Goal: Task Accomplishment & Management: Manage account settings

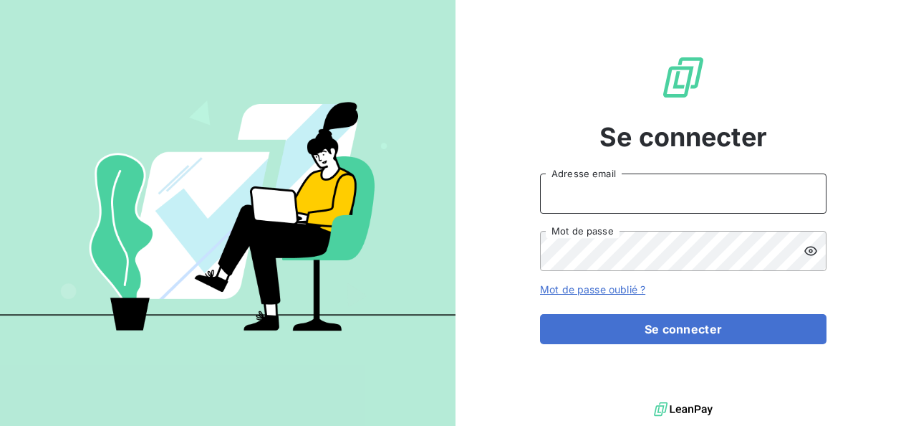
type input "[PERSON_NAME][EMAIL_ADDRESS][PERSON_NAME][DOMAIN_NAME]"
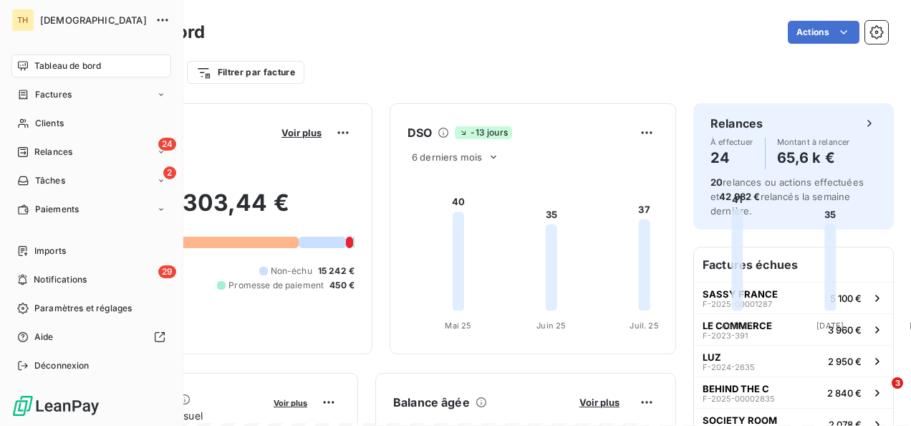
click at [9, 173] on div "TH THEOMA Tableau de bord Factures Clients 24 Relances 2 Tâches Paiements Impor…" at bounding box center [91, 213] width 183 height 426
click at [38, 175] on span "Tâches" at bounding box center [50, 180] width 30 height 13
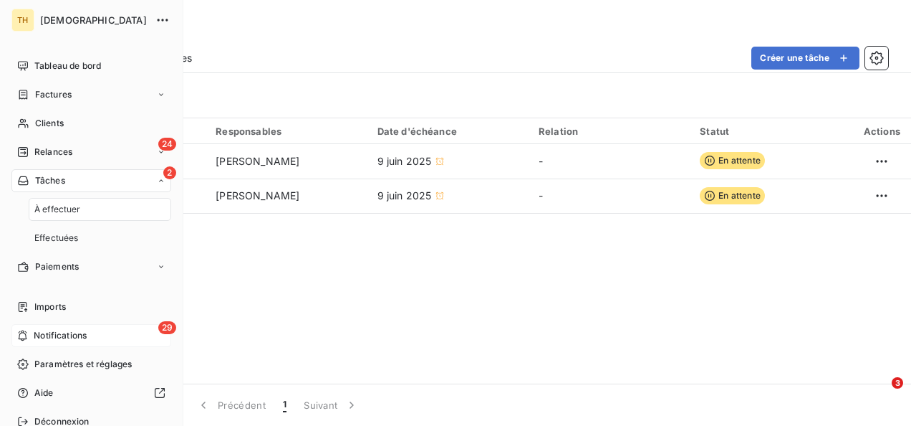
click at [62, 337] on span "Notifications" at bounding box center [60, 335] width 53 height 13
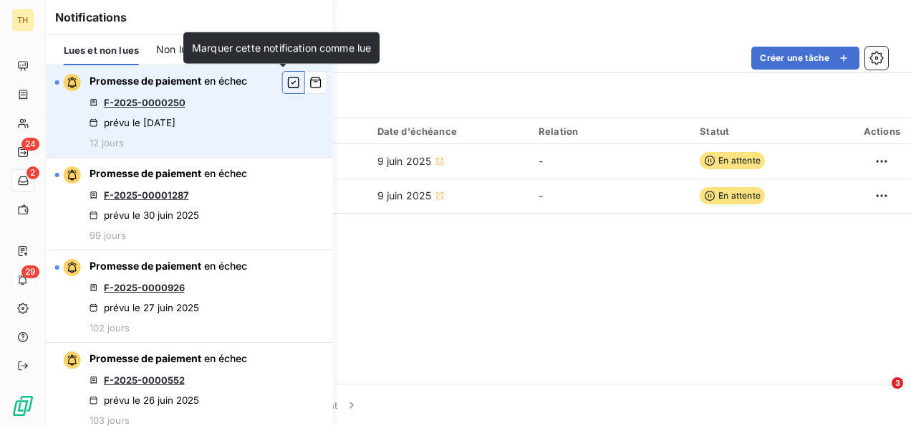
click at [288, 80] on icon "button" at bounding box center [293, 82] width 11 height 11
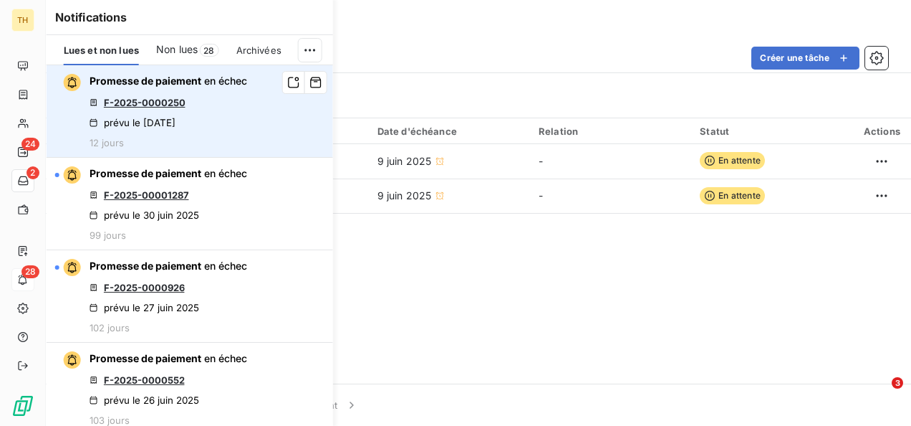
click at [287, 80] on icon "button" at bounding box center [293, 82] width 13 height 14
click at [288, 80] on icon "button" at bounding box center [293, 82] width 11 height 11
click at [287, 80] on icon "button" at bounding box center [293, 82] width 13 height 14
click at [288, 80] on icon "button" at bounding box center [293, 82] width 11 height 11
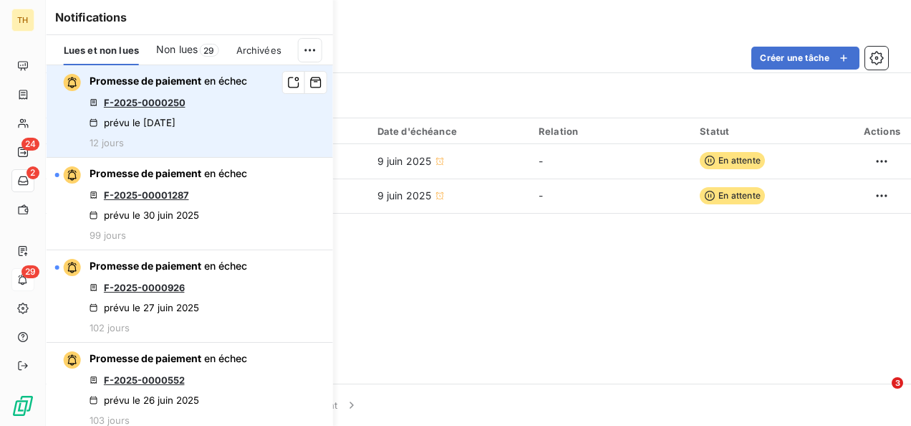
click at [287, 80] on icon "button" at bounding box center [293, 82] width 13 height 14
click at [288, 80] on icon "button" at bounding box center [293, 82] width 11 height 11
click at [287, 80] on icon "button" at bounding box center [293, 82] width 13 height 14
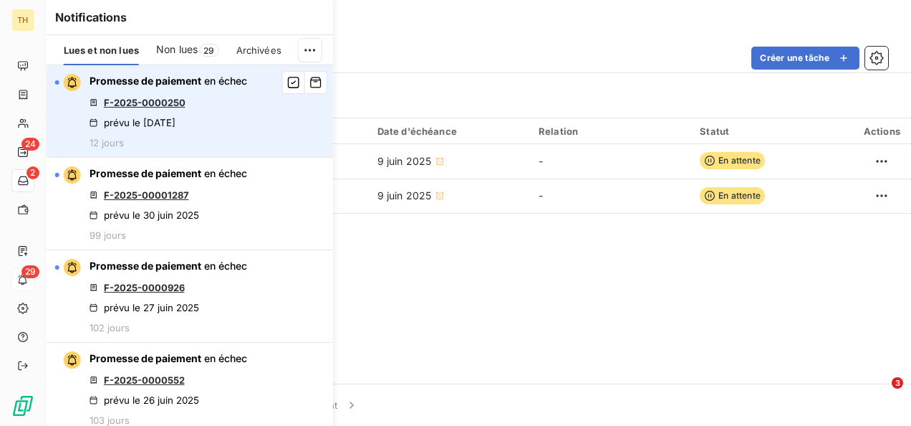
click at [288, 80] on icon "button" at bounding box center [293, 82] width 11 height 11
click at [287, 80] on icon "button" at bounding box center [293, 82] width 13 height 14
click at [288, 80] on icon "button" at bounding box center [293, 82] width 11 height 11
click at [287, 80] on icon "button" at bounding box center [293, 82] width 13 height 14
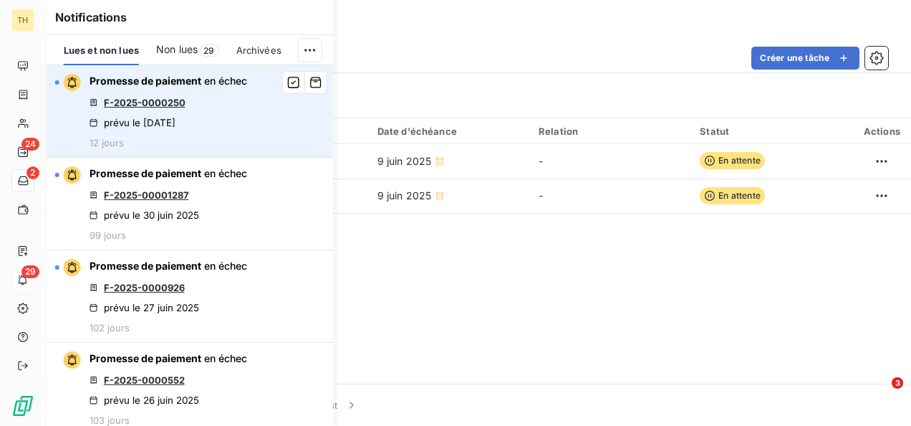
click at [288, 80] on icon "button" at bounding box center [293, 82] width 11 height 11
click at [287, 80] on icon "button" at bounding box center [293, 82] width 13 height 14
click at [288, 80] on icon "button" at bounding box center [293, 82] width 11 height 11
click at [287, 80] on icon "button" at bounding box center [293, 82] width 13 height 14
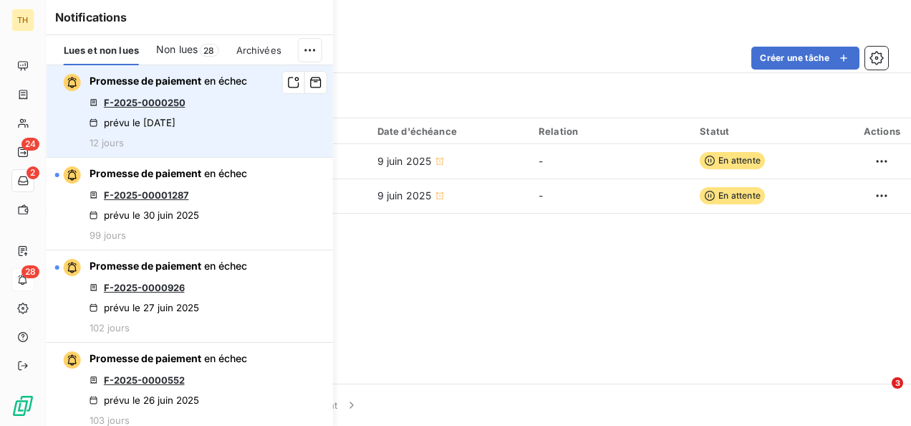
click at [287, 80] on icon "button" at bounding box center [293, 82] width 13 height 14
click at [288, 80] on icon "button" at bounding box center [293, 82] width 11 height 11
click at [287, 80] on icon "button" at bounding box center [293, 82] width 13 height 14
click at [288, 80] on icon "button" at bounding box center [293, 82] width 11 height 11
click at [287, 80] on icon "button" at bounding box center [293, 82] width 13 height 14
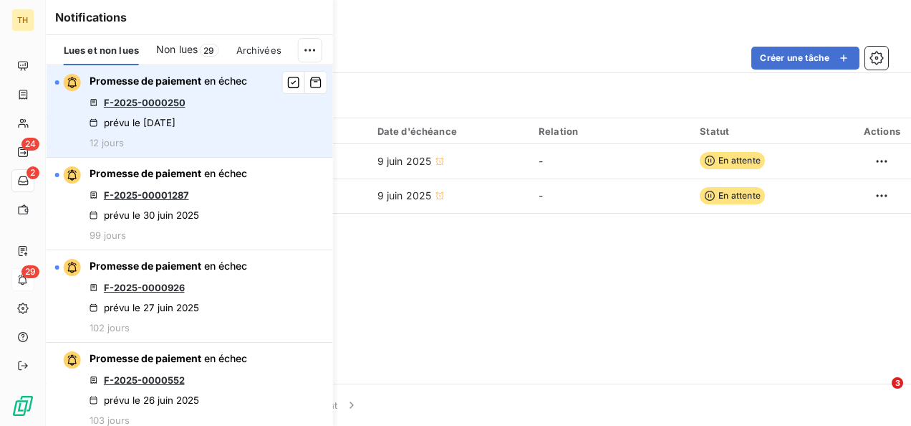
click at [288, 80] on icon "button" at bounding box center [293, 82] width 11 height 11
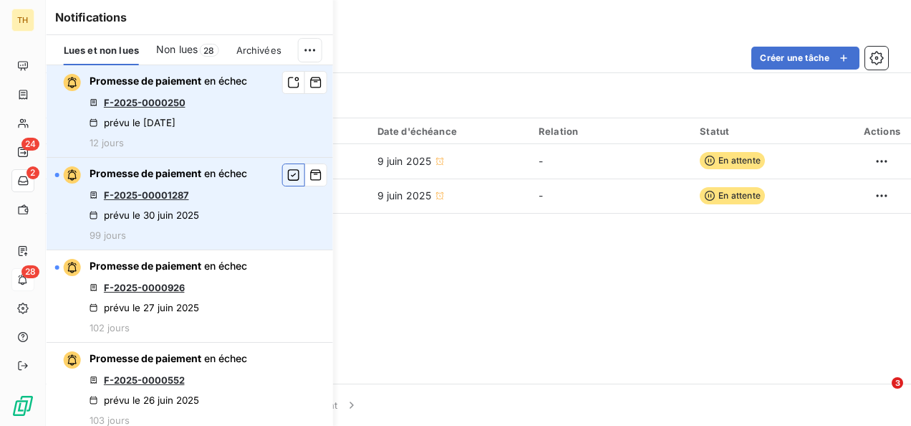
click at [288, 175] on icon "button" at bounding box center [293, 174] width 11 height 11
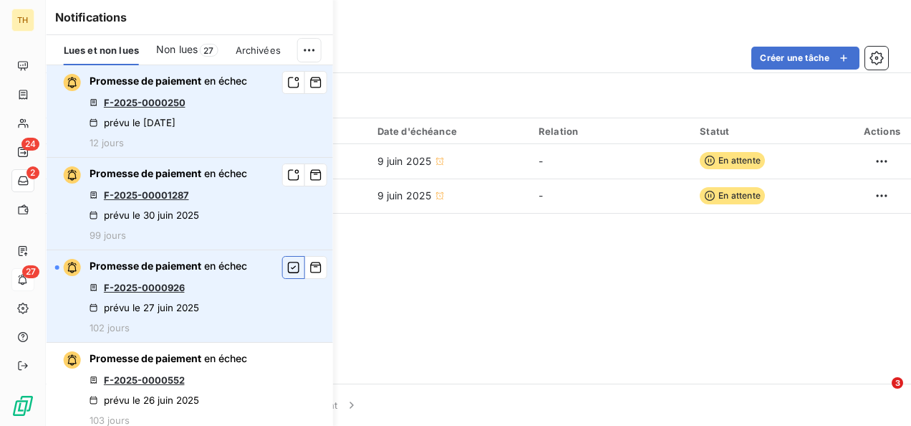
click at [287, 264] on icon "button" at bounding box center [293, 267] width 13 height 14
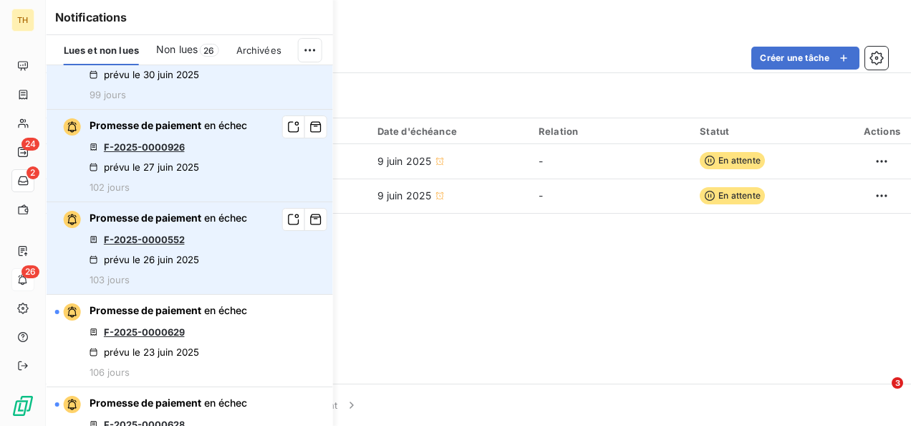
scroll to position [143, 0]
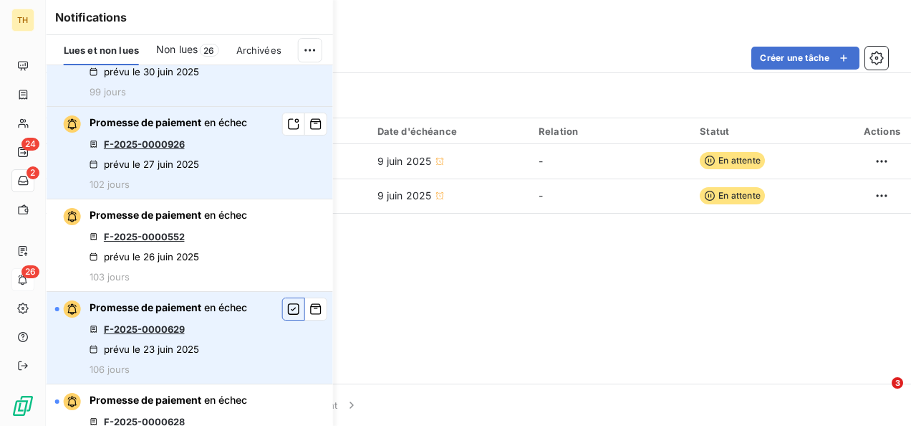
click at [287, 303] on icon "button" at bounding box center [293, 309] width 13 height 14
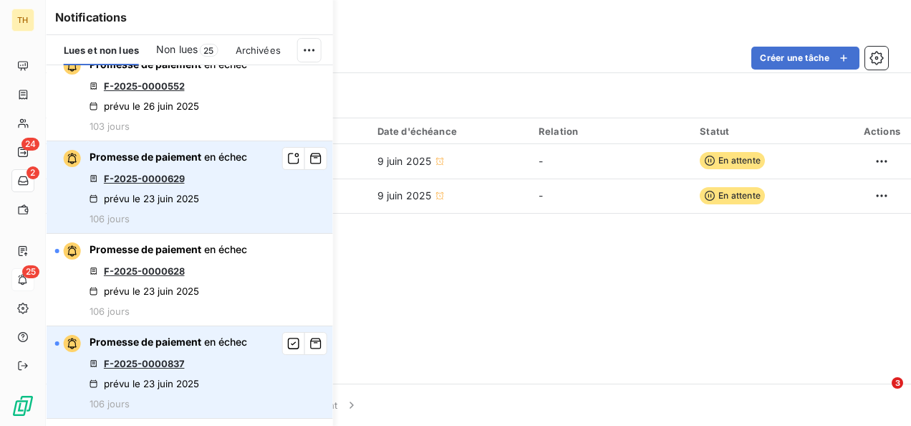
scroll to position [358, 0]
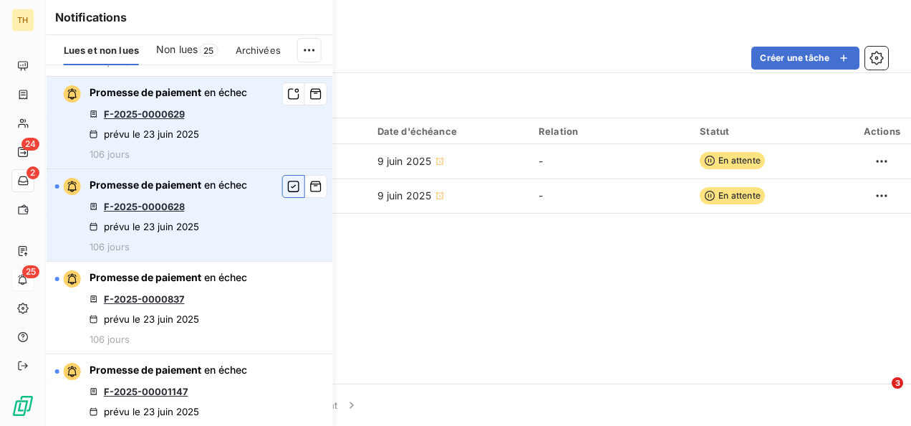
click at [287, 183] on icon "button" at bounding box center [293, 186] width 13 height 14
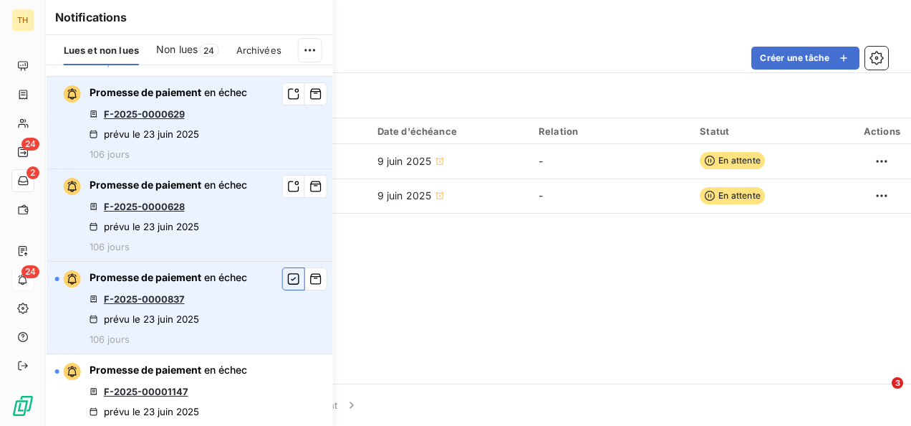
click at [288, 275] on icon "button" at bounding box center [293, 278] width 11 height 11
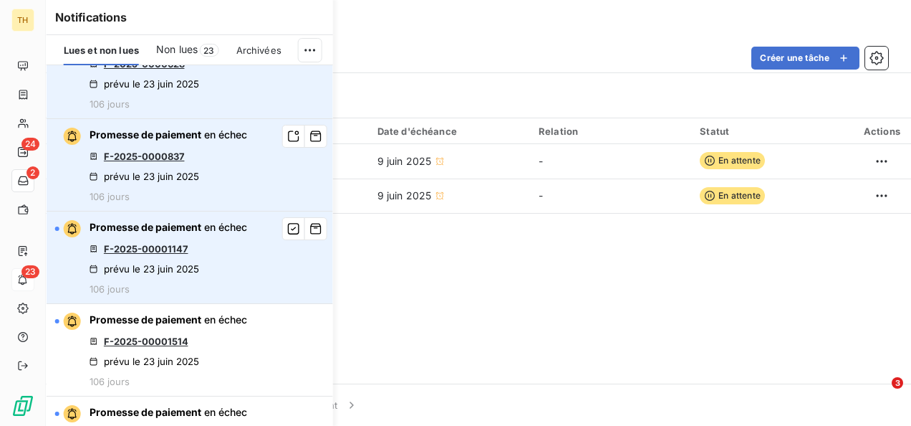
scroll to position [502, 0]
click at [288, 225] on icon "button" at bounding box center [293, 227] width 11 height 11
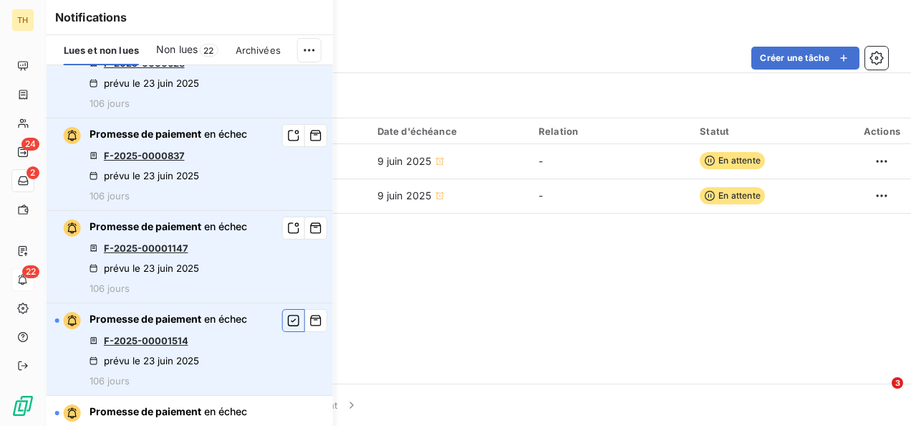
click at [288, 317] on icon "button" at bounding box center [293, 320] width 11 height 11
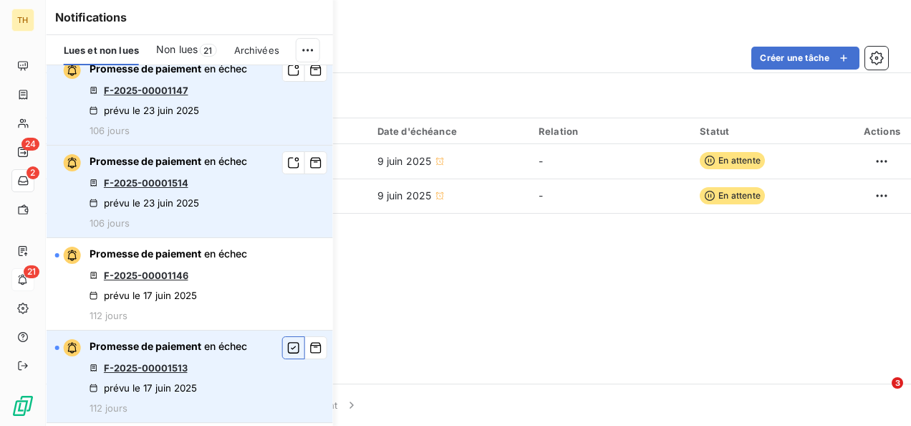
scroll to position [716, 0]
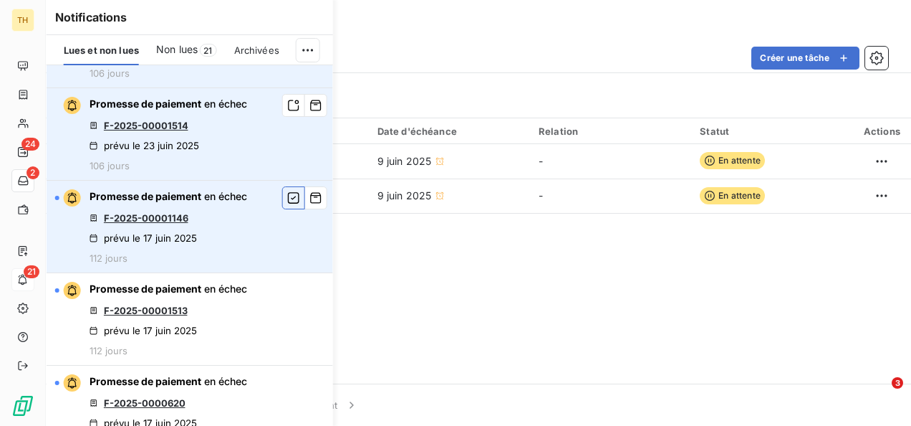
click at [287, 196] on icon "button" at bounding box center [293, 198] width 13 height 14
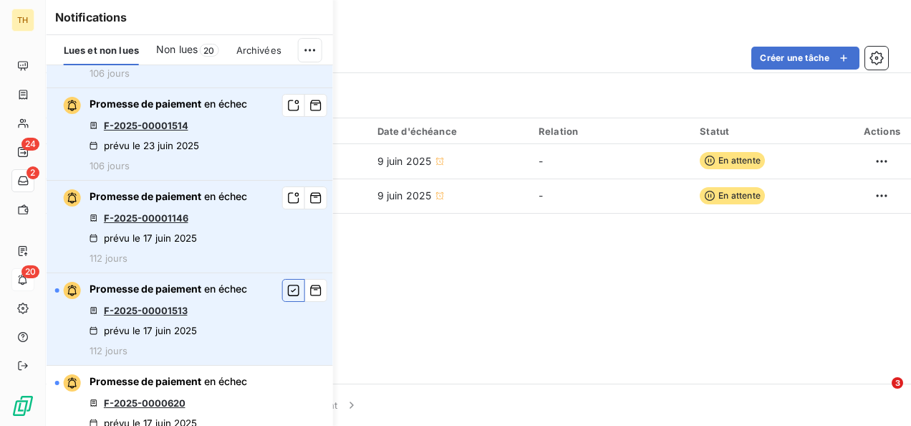
click at [287, 288] on icon "button" at bounding box center [293, 290] width 13 height 14
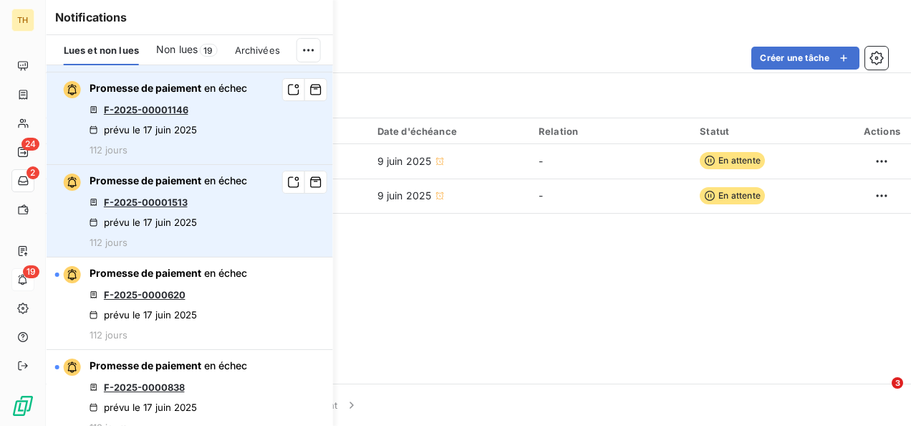
scroll to position [860, 0]
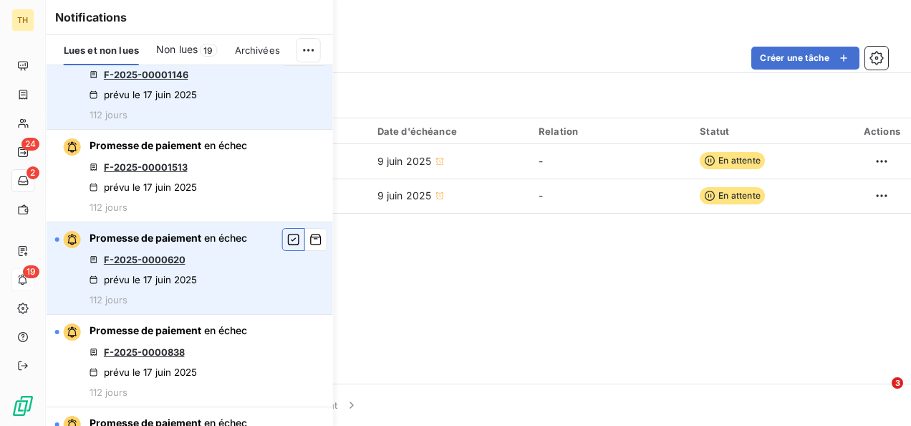
click at [287, 237] on icon "button" at bounding box center [293, 239] width 13 height 14
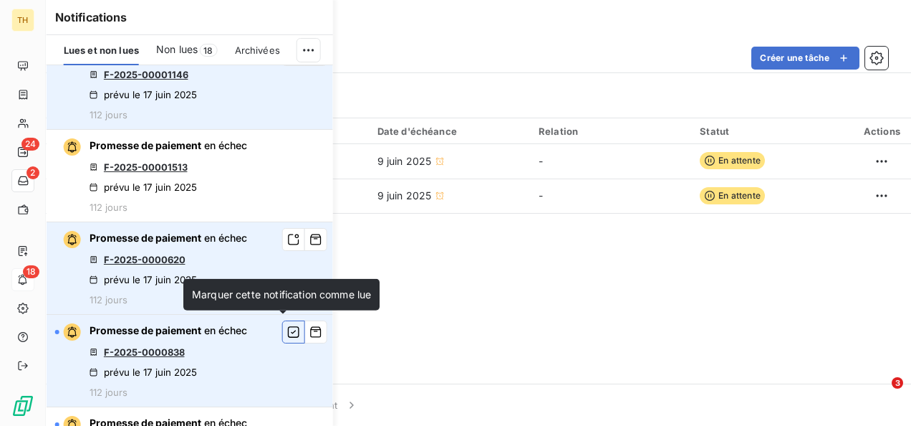
click at [287, 331] on icon "button" at bounding box center [293, 332] width 13 height 14
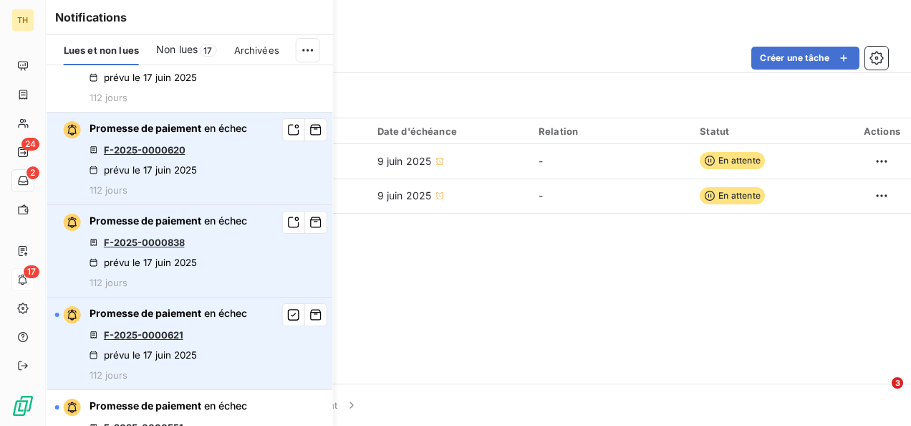
scroll to position [1003, 0]
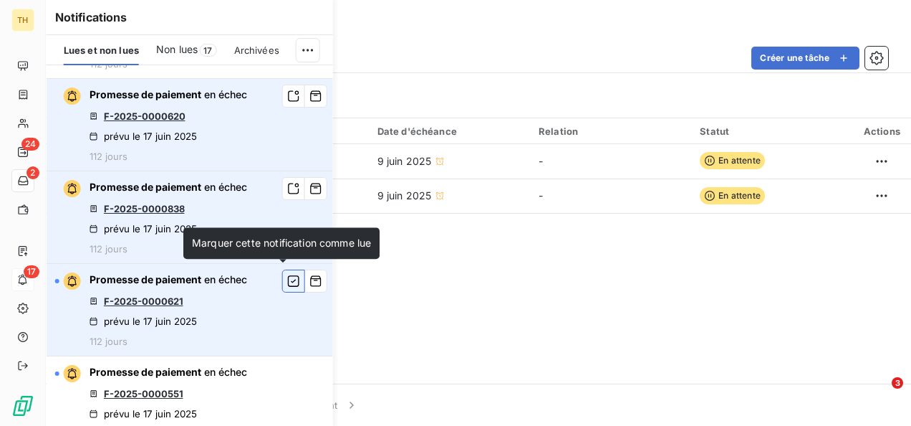
click at [287, 279] on icon "button" at bounding box center [293, 281] width 13 height 14
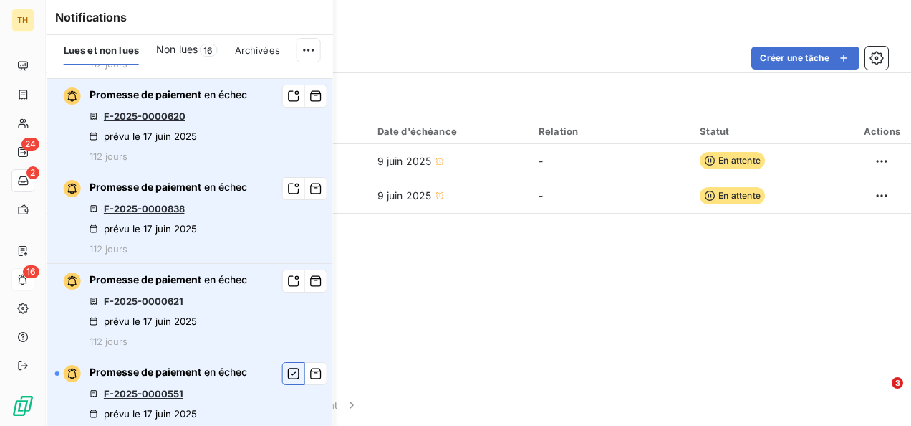
click at [287, 366] on icon "button" at bounding box center [293, 373] width 13 height 14
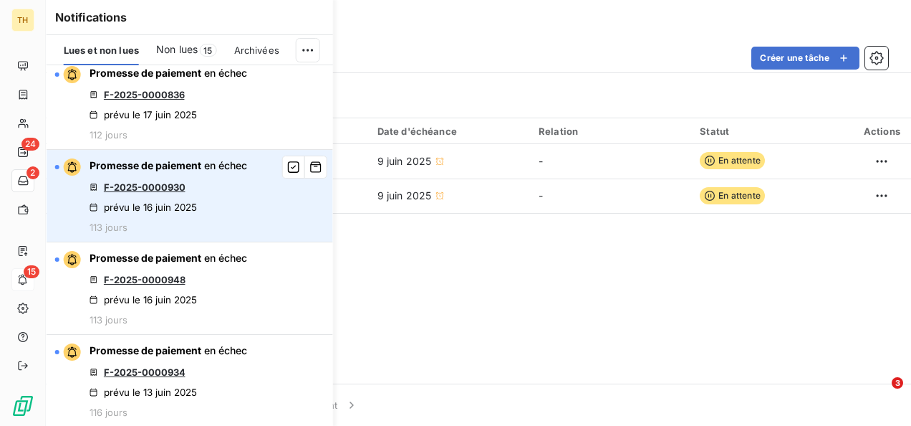
scroll to position [1361, 0]
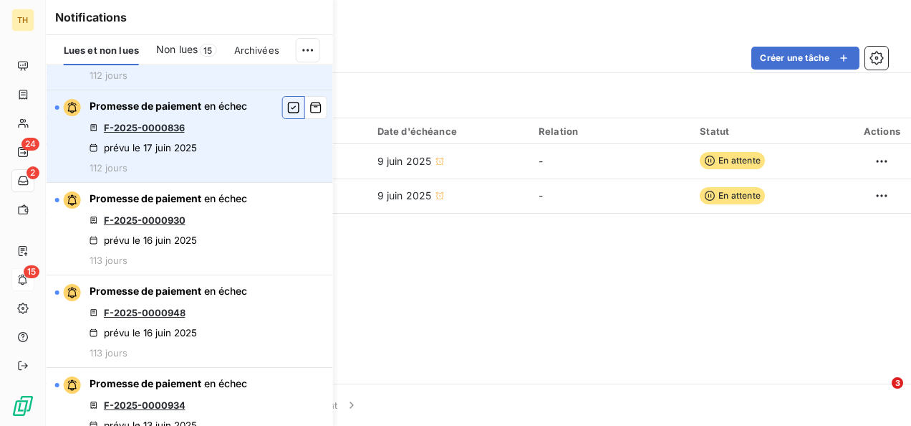
click at [287, 105] on icon "button" at bounding box center [293, 107] width 13 height 14
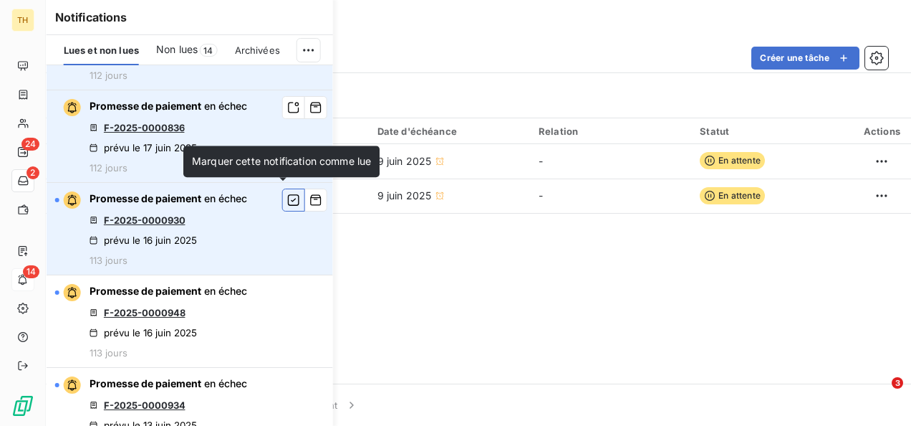
click at [287, 193] on icon "button" at bounding box center [293, 200] width 13 height 14
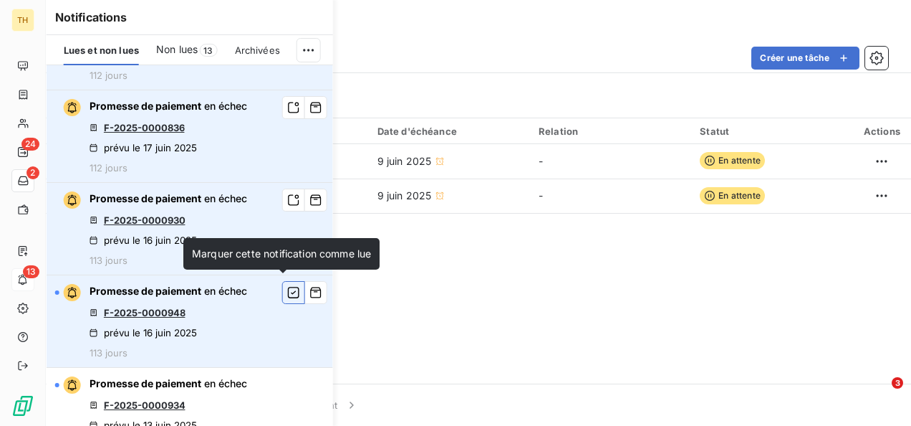
click at [287, 285] on icon "button" at bounding box center [293, 292] width 13 height 14
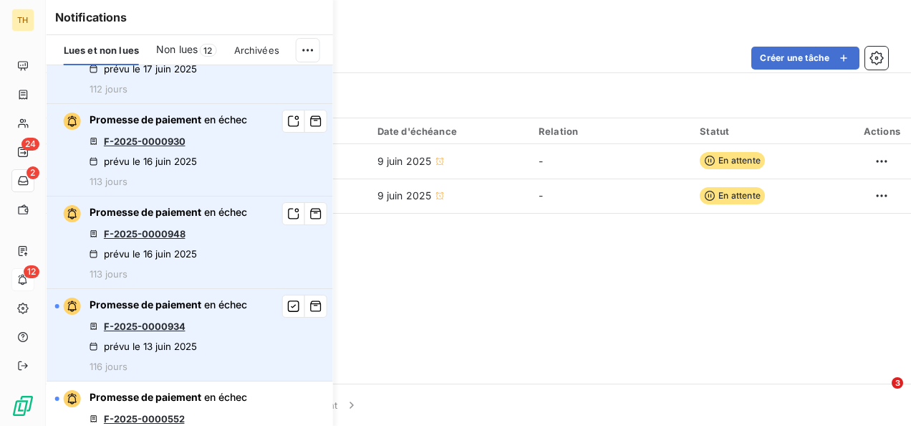
scroll to position [1505, 0]
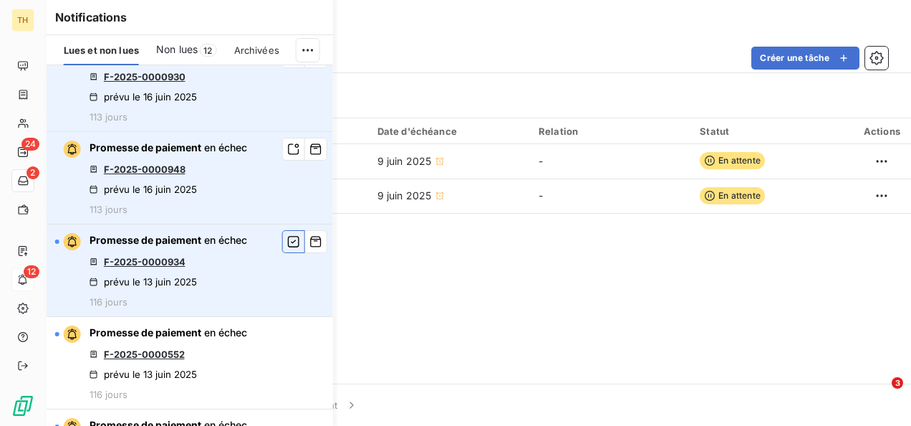
click at [287, 243] on icon "button" at bounding box center [293, 241] width 13 height 14
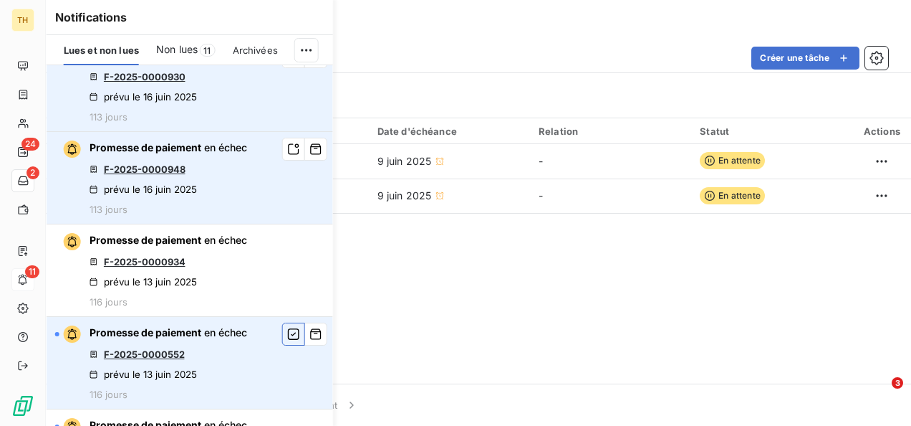
click at [288, 330] on icon "button" at bounding box center [293, 333] width 11 height 11
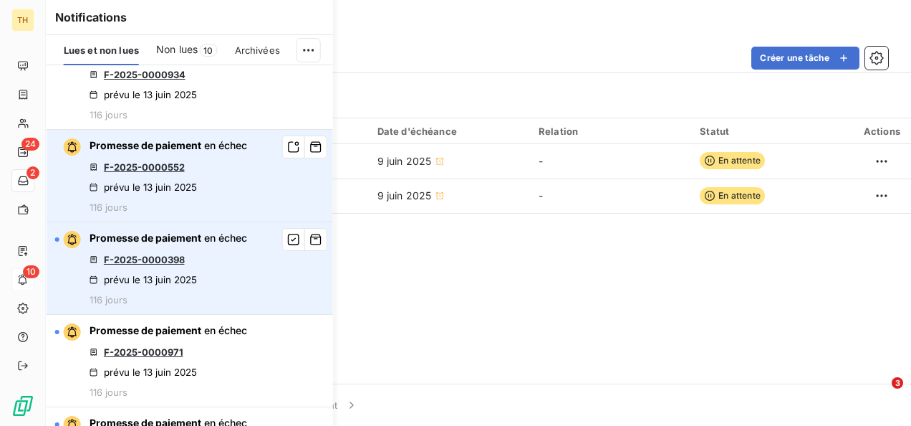
scroll to position [1720, 0]
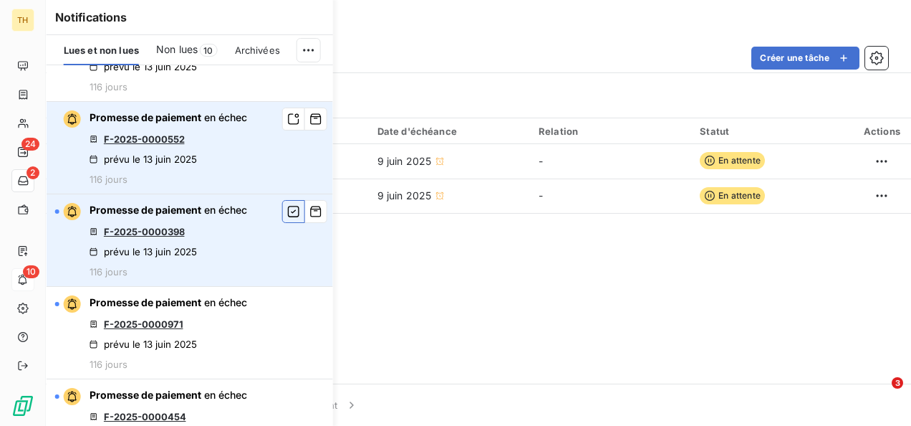
click at [291, 206] on button "button" at bounding box center [293, 211] width 23 height 23
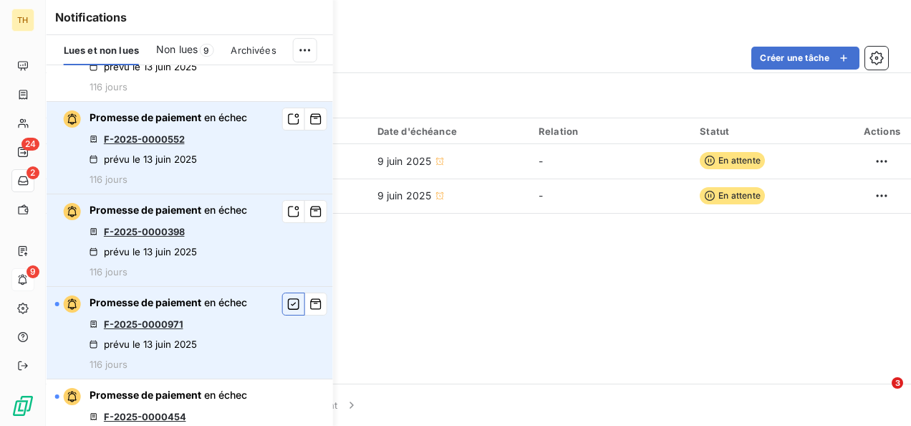
click at [288, 299] on icon "button" at bounding box center [293, 304] width 13 height 14
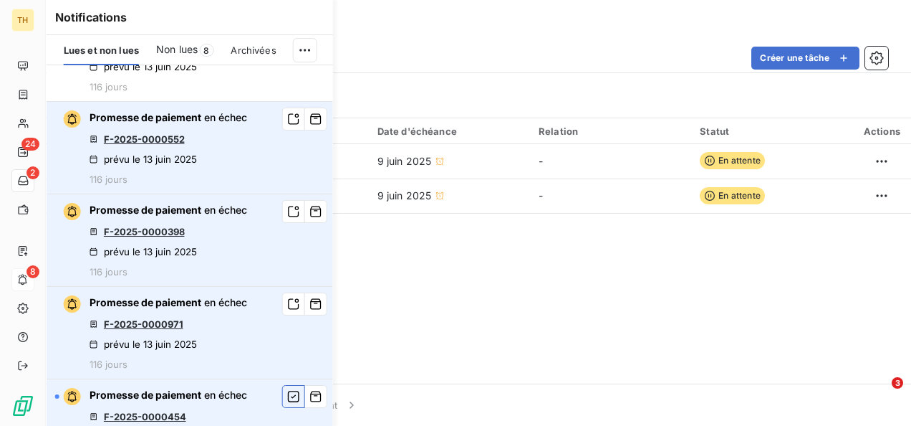
click at [288, 390] on icon "button" at bounding box center [293, 395] width 11 height 11
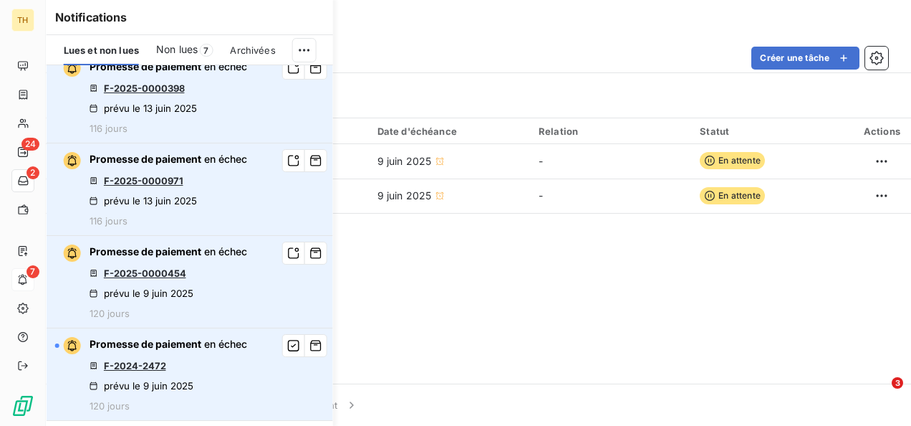
scroll to position [1935, 0]
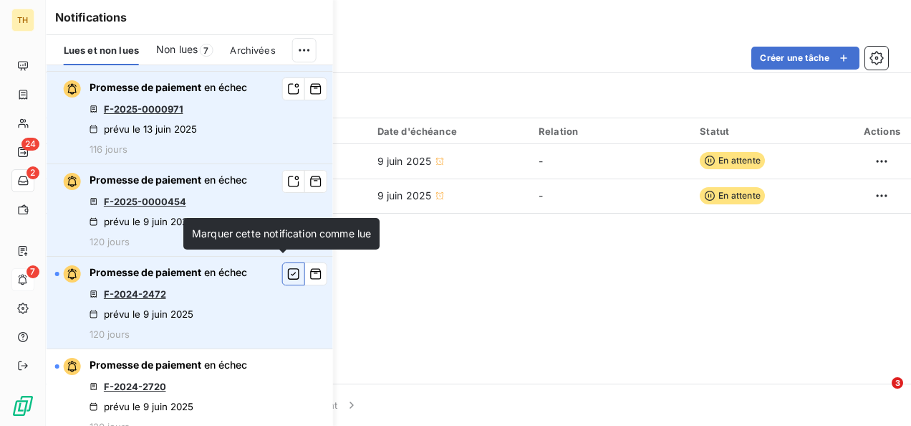
click at [287, 267] on icon "button" at bounding box center [293, 274] width 13 height 14
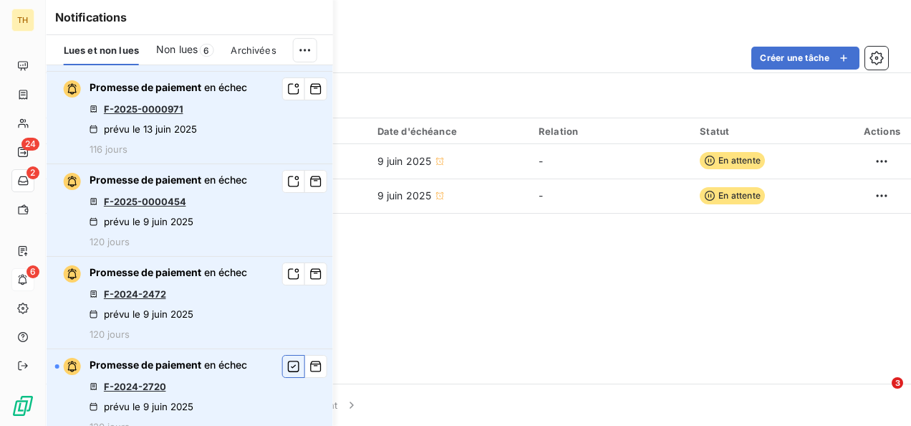
click at [287, 361] on icon "button" at bounding box center [293, 366] width 13 height 14
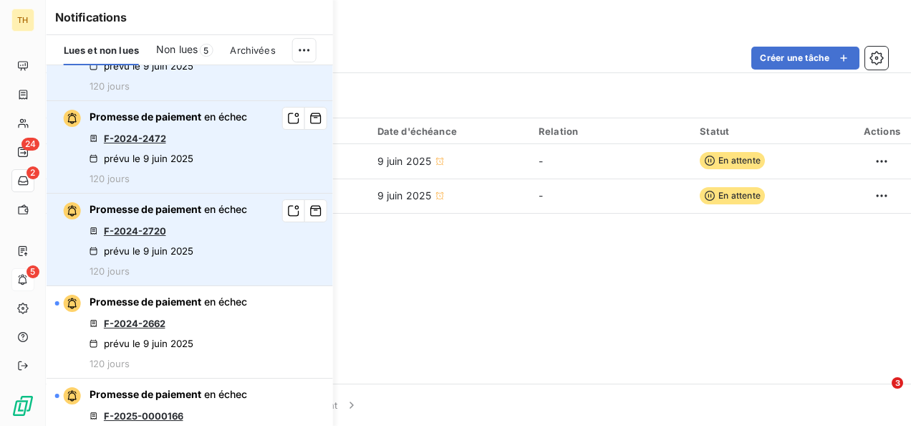
scroll to position [2149, 0]
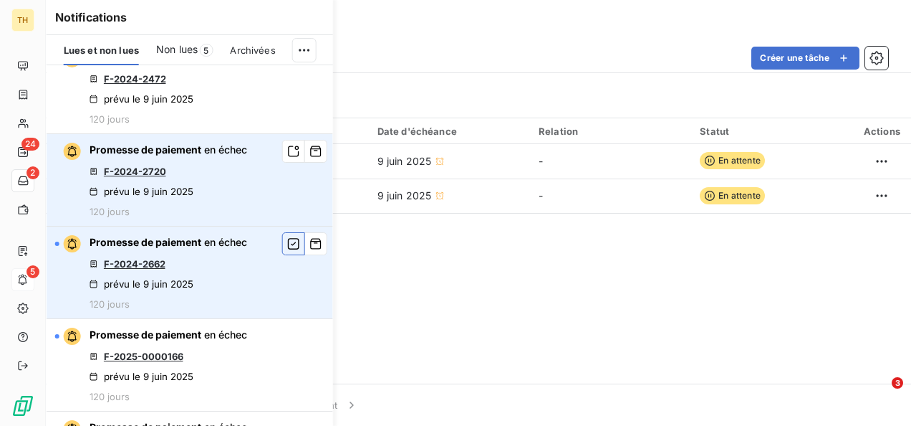
click at [288, 238] on icon "button" at bounding box center [293, 243] width 11 height 11
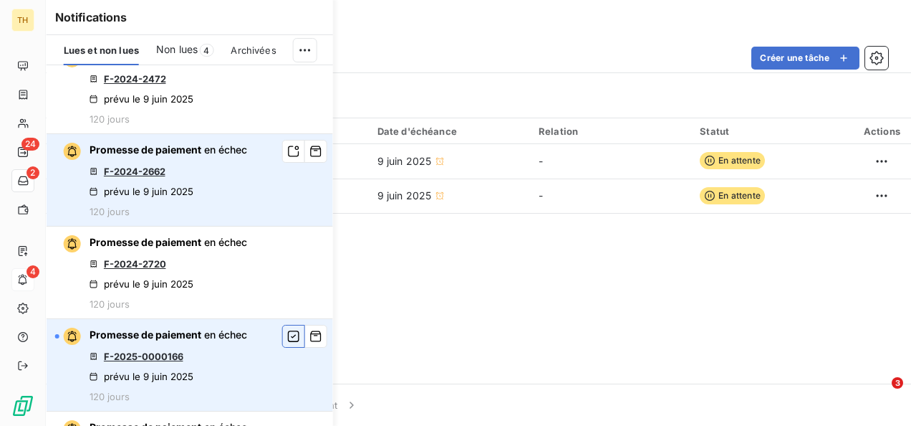
click at [287, 332] on icon "button" at bounding box center [293, 336] width 13 height 14
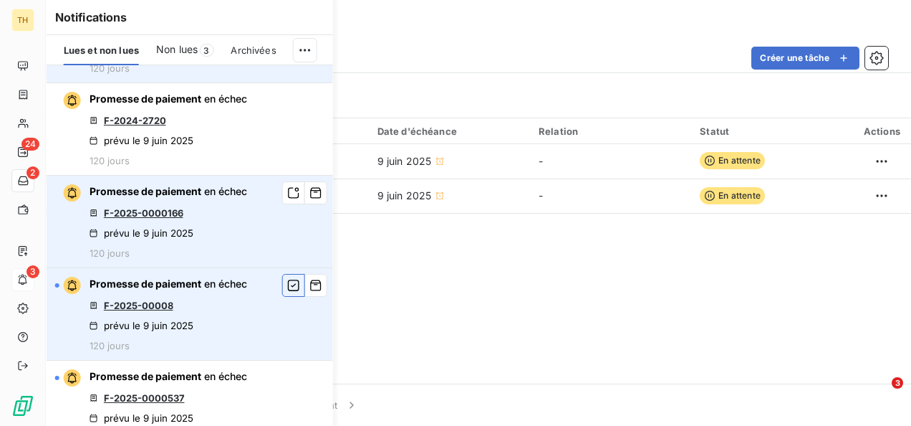
click at [287, 278] on icon "button" at bounding box center [293, 285] width 13 height 14
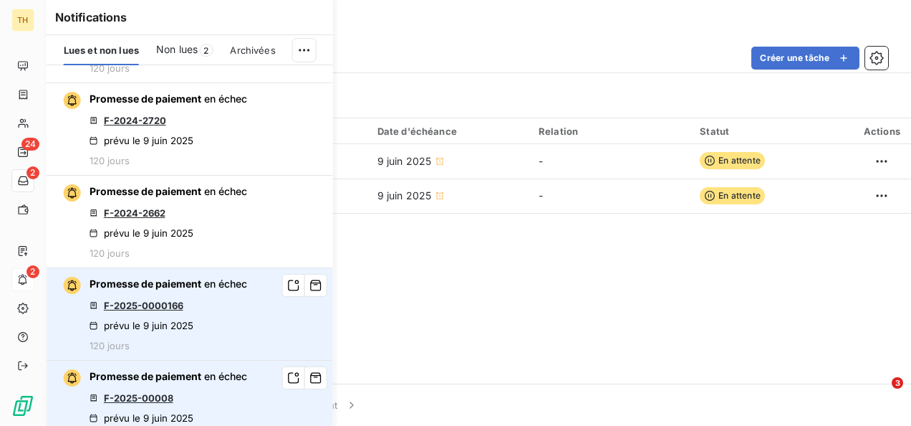
scroll to position [2344, 0]
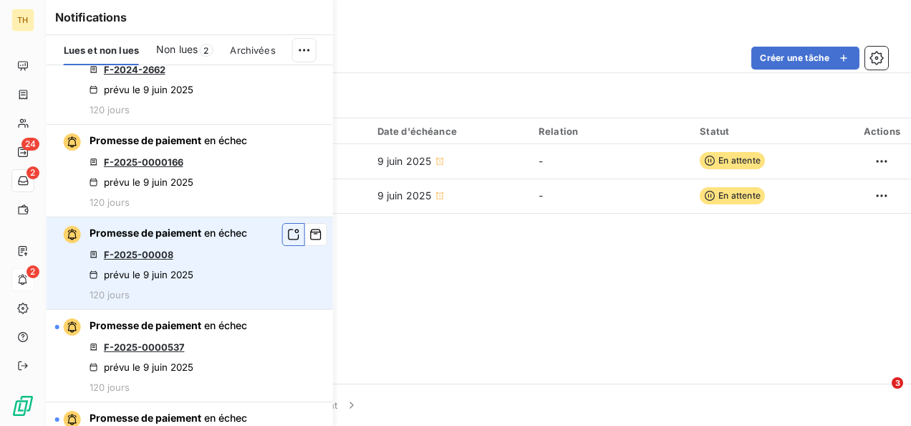
click at [287, 227] on icon "button" at bounding box center [293, 234] width 13 height 14
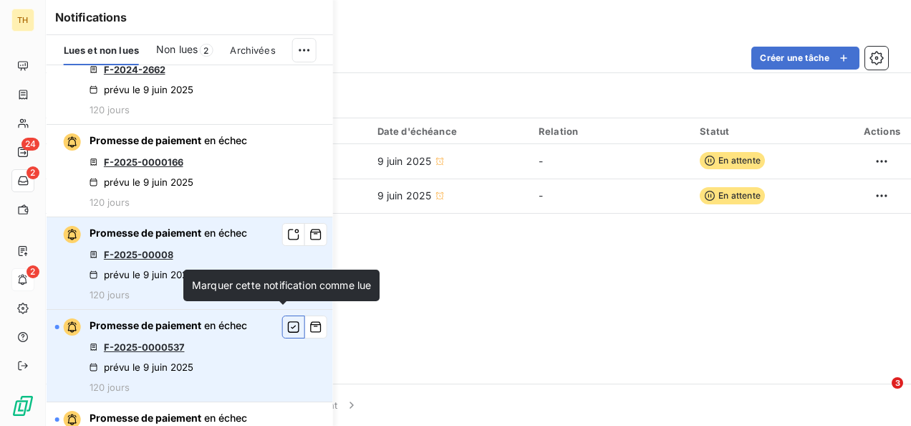
click at [287, 320] on icon "button" at bounding box center [293, 327] width 13 height 14
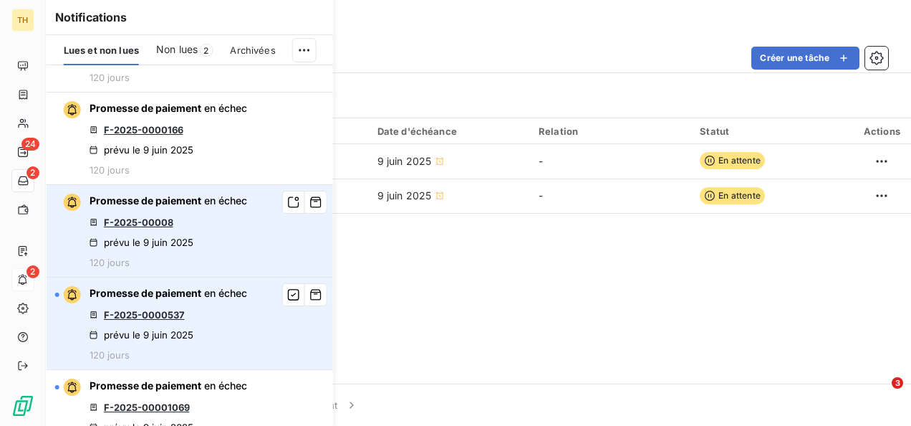
scroll to position [2405, 0]
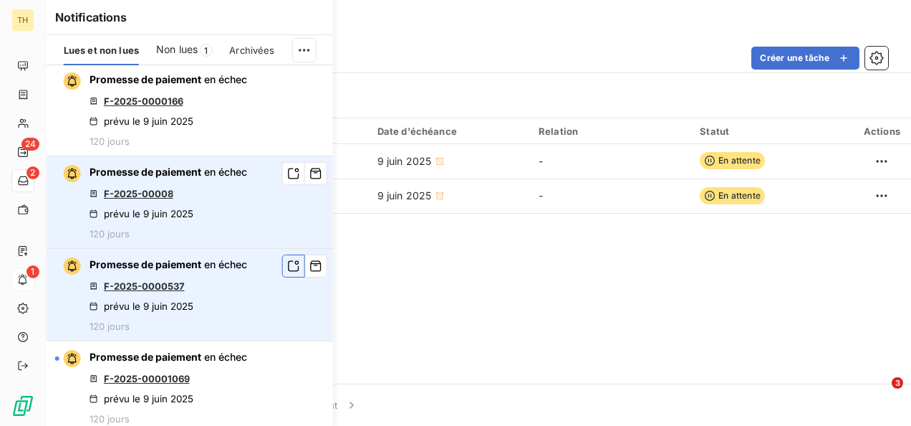
click at [287, 262] on icon "button" at bounding box center [293, 266] width 13 height 14
click at [288, 260] on icon "button" at bounding box center [293, 265] width 11 height 11
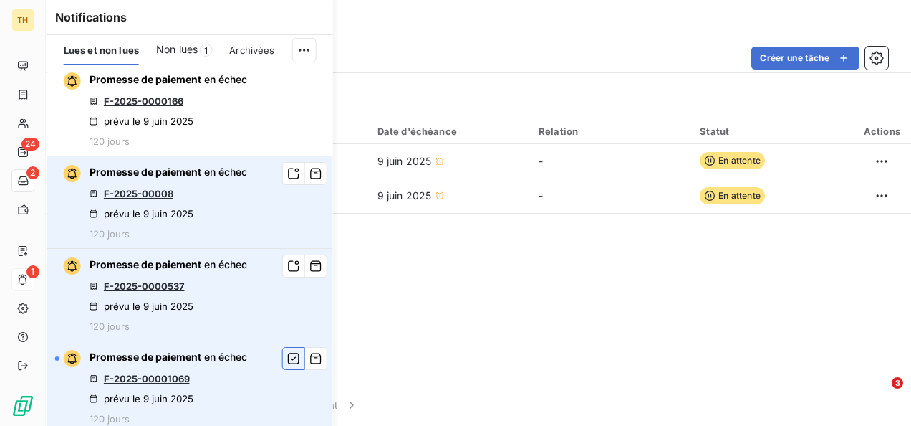
click at [287, 351] on icon "button" at bounding box center [293, 358] width 13 height 14
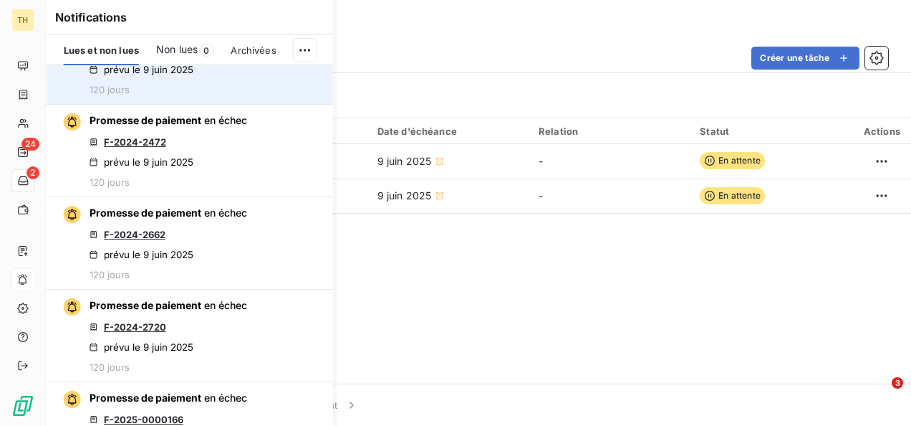
scroll to position [2046, 0]
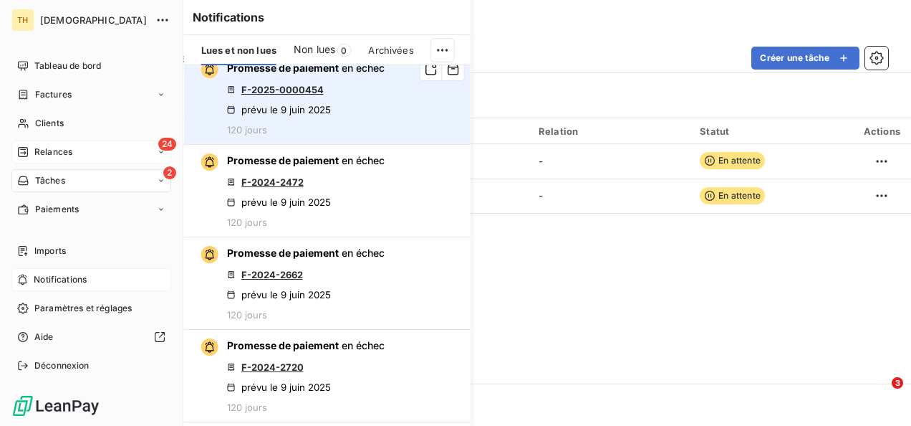
click at [23, 149] on icon at bounding box center [23, 152] width 10 height 10
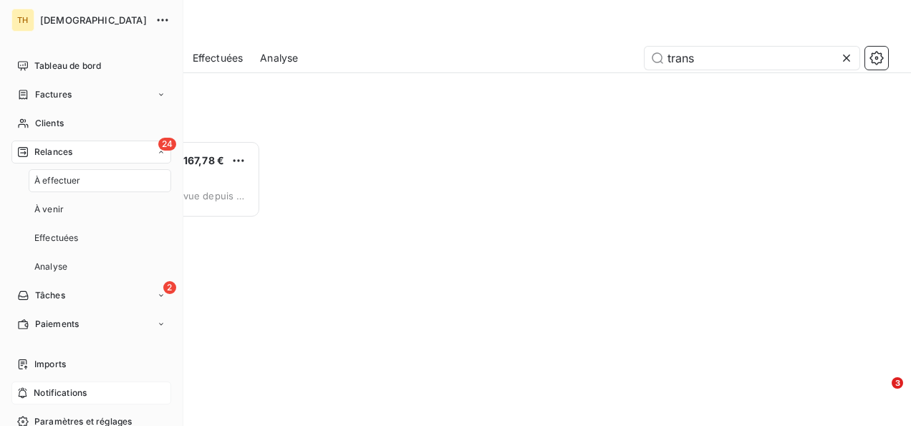
scroll to position [274, 181]
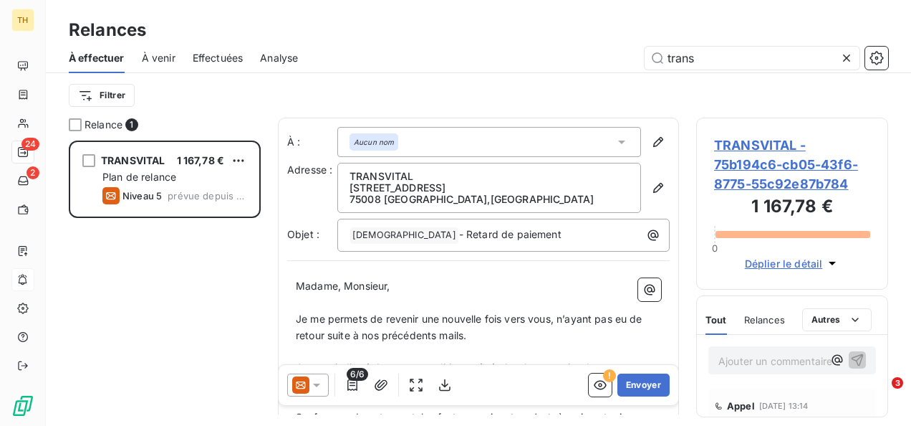
click at [241, 96] on div "Filtrer" at bounding box center [479, 95] width 820 height 27
click at [615, 138] on icon at bounding box center [622, 142] width 14 height 14
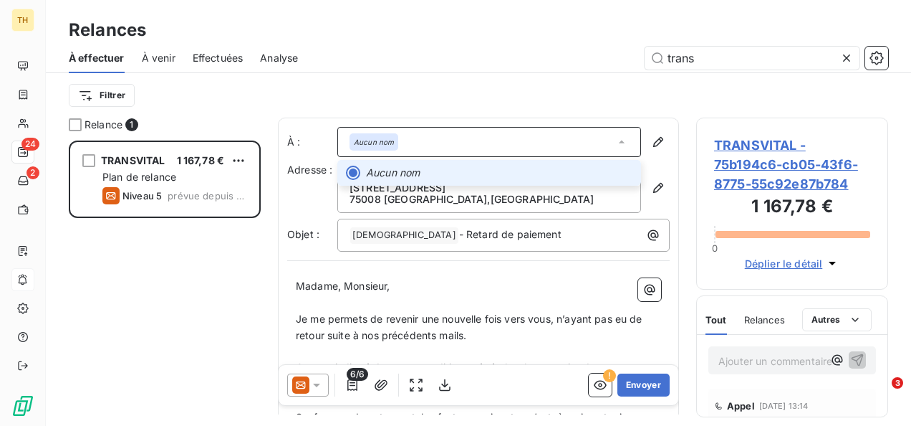
click at [615, 138] on icon at bounding box center [622, 142] width 14 height 14
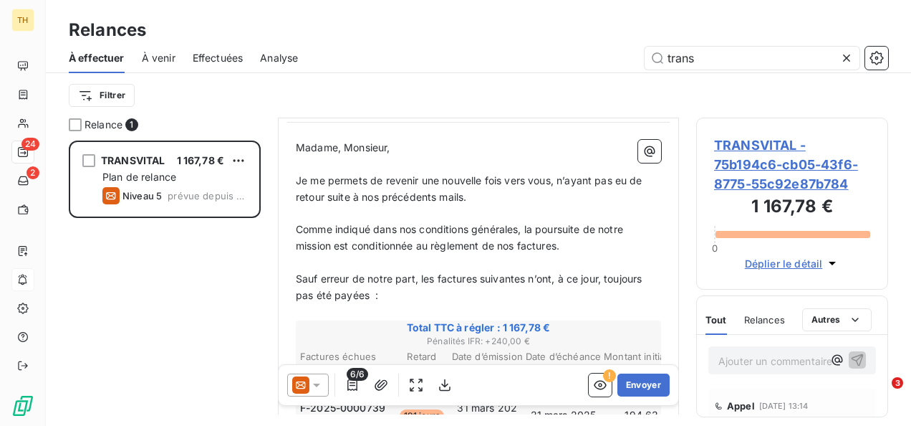
scroll to position [0, 0]
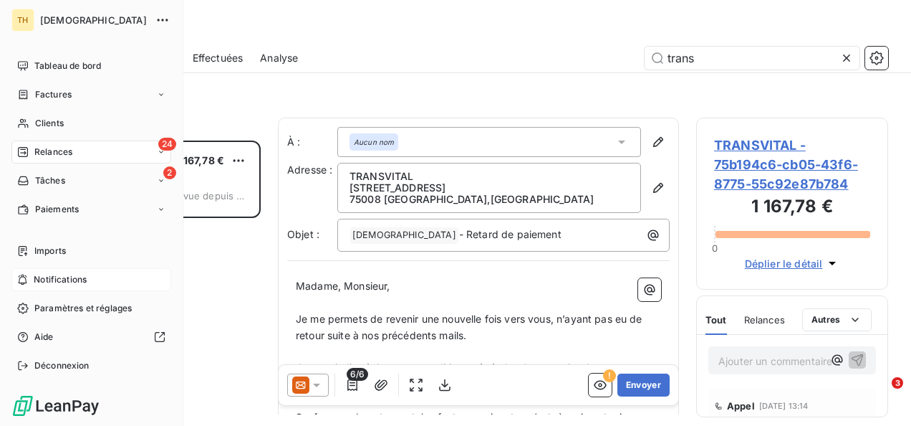
click at [55, 154] on span "Relances" at bounding box center [53, 151] width 38 height 13
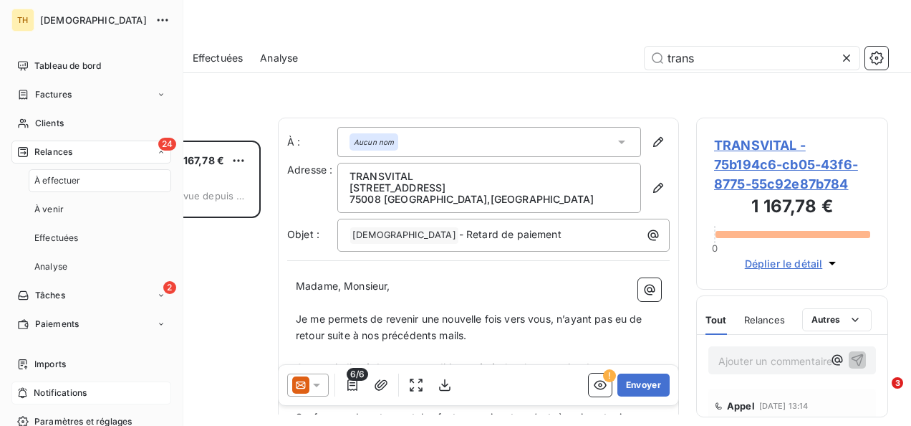
click at [69, 178] on span "À effectuer" at bounding box center [57, 180] width 47 height 13
click at [63, 208] on div "À venir" at bounding box center [100, 209] width 143 height 23
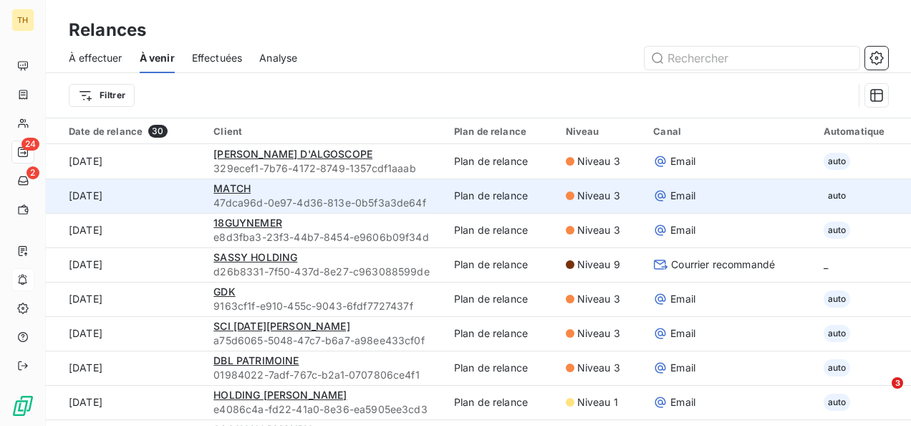
click at [279, 191] on div "MATCH" at bounding box center [326, 188] width 224 height 14
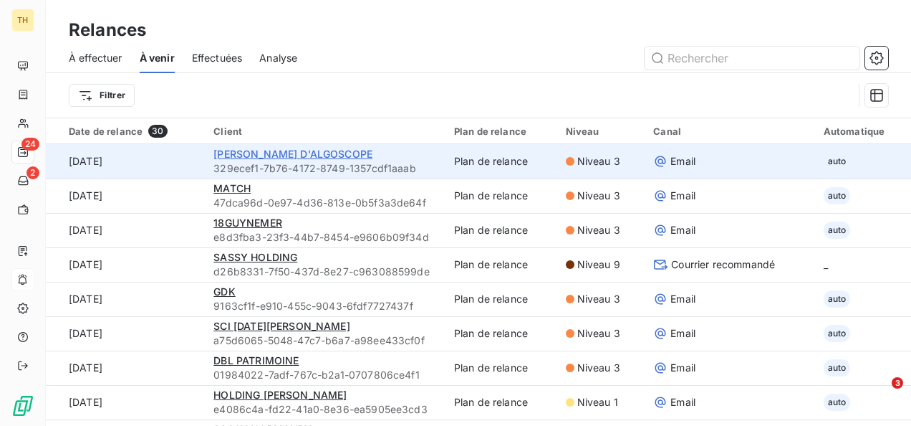
click at [267, 152] on span "[PERSON_NAME] D'ALGOSCOPE" at bounding box center [293, 154] width 159 height 12
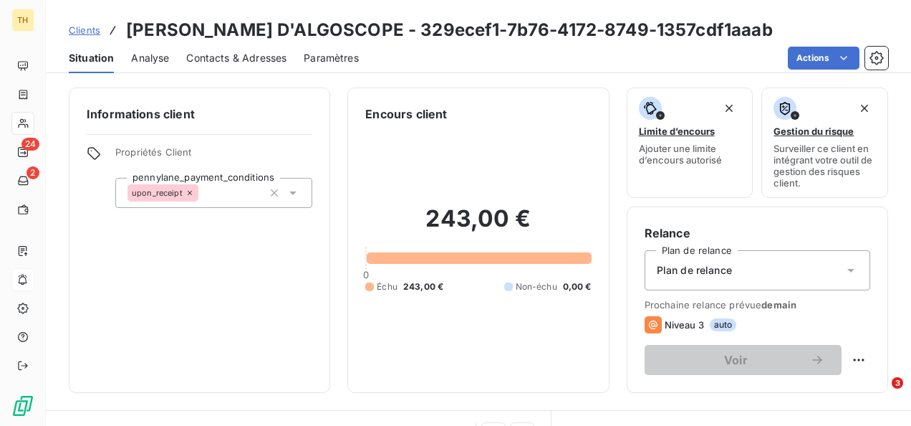
click at [246, 54] on span "Contacts & Adresses" at bounding box center [236, 58] width 100 height 14
